Goal: Navigation & Orientation: Go to known website

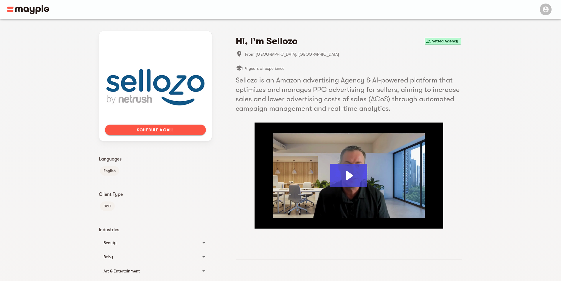
click at [150, 78] on div at bounding box center [155, 77] width 101 height 81
click at [135, 94] on div at bounding box center [155, 77] width 101 height 81
click at [172, 83] on div at bounding box center [155, 77] width 101 height 81
